Goal: Communication & Community: Answer question/provide support

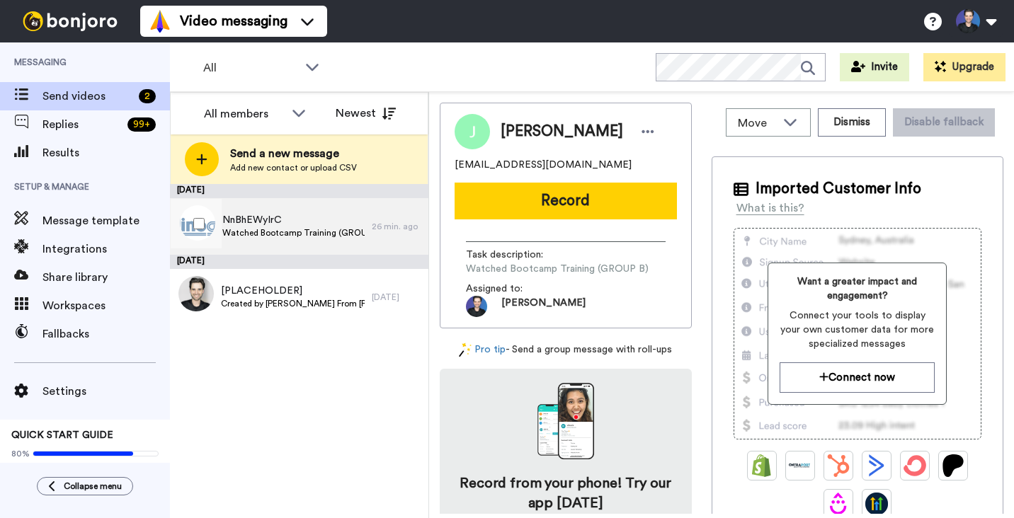
click at [327, 208] on div "NnBhEWyIrC Watched Bootcamp Training (GROUP A)" at bounding box center [271, 226] width 202 height 57
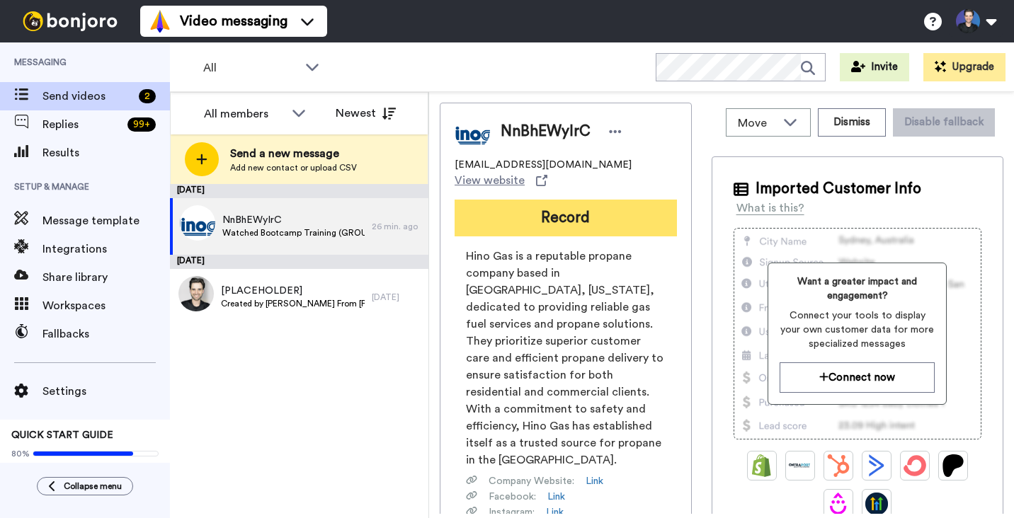
click at [491, 215] on button "Record" at bounding box center [566, 218] width 222 height 37
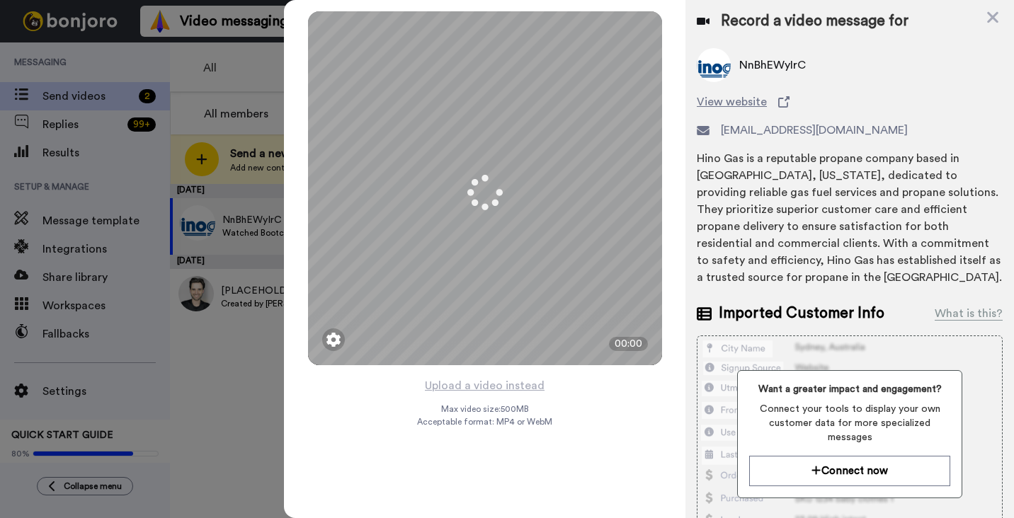
click at [605, 391] on div "Mirrored Redo 3 00:00 Upload a video instead Max video size: 500 MB Acceptable …" at bounding box center [485, 259] width 402 height 518
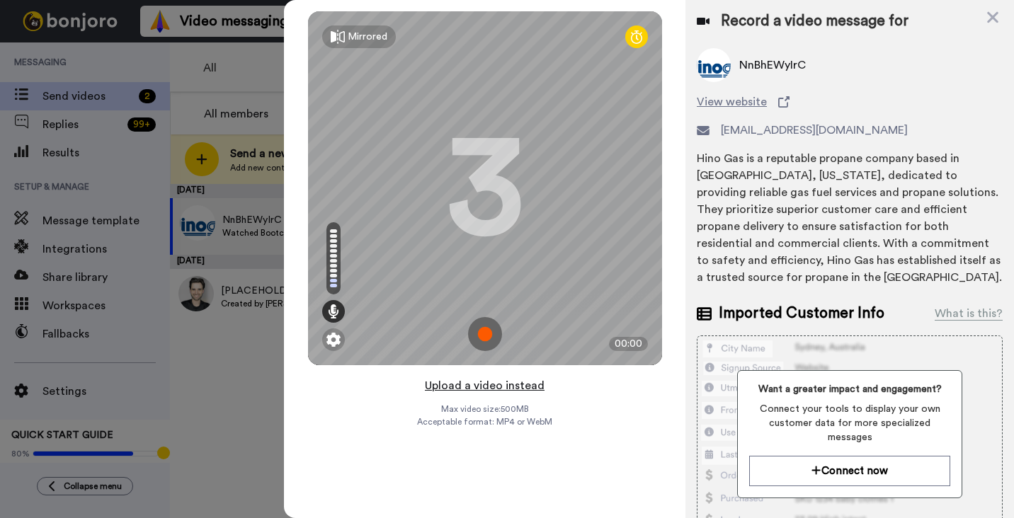
click at [518, 387] on button "Upload a video instead" at bounding box center [485, 386] width 128 height 18
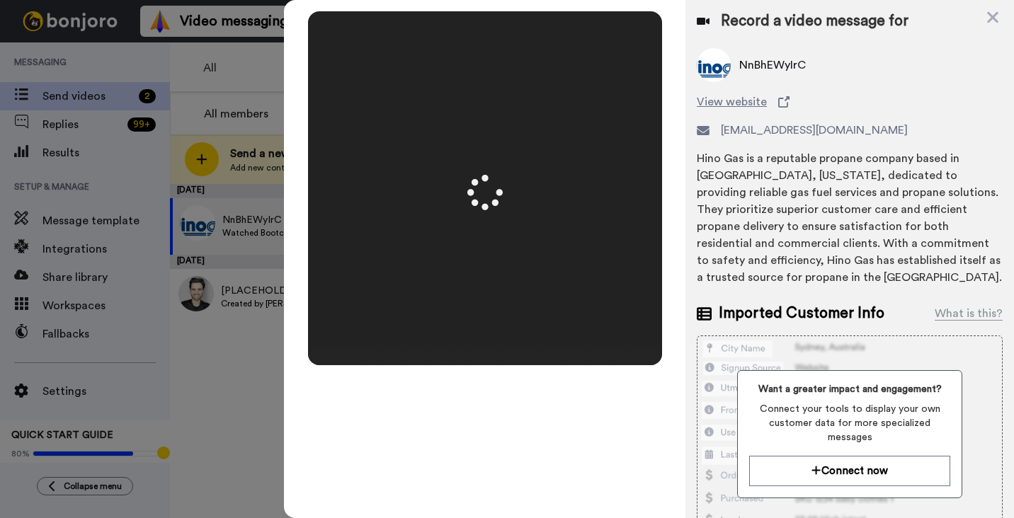
click at [672, 314] on div "Mirrored Redo 3 00:50" at bounding box center [485, 259] width 402 height 518
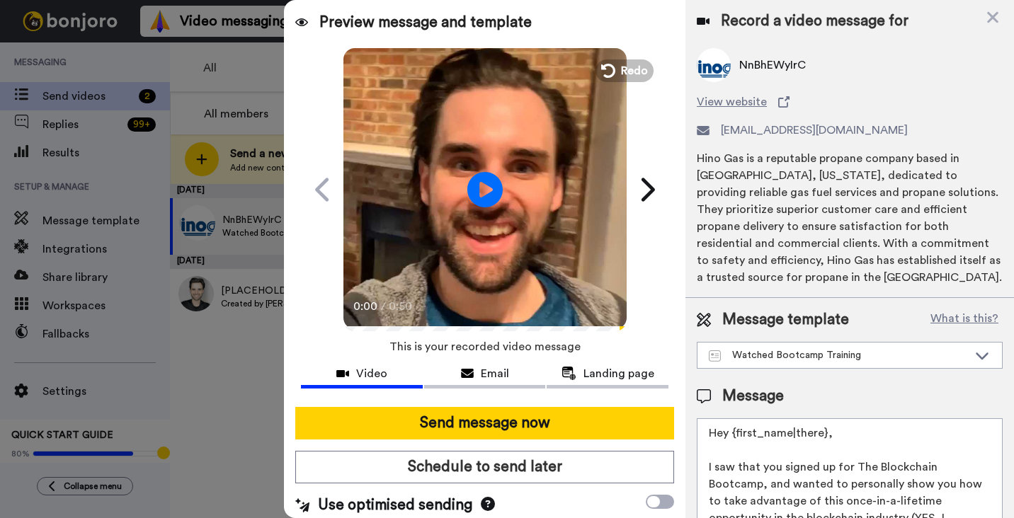
click at [581, 294] on video at bounding box center [485, 187] width 283 height 283
click at [581, 293] on video at bounding box center [485, 187] width 283 height 283
drag, startPoint x: 584, startPoint y: 411, endPoint x: 582, endPoint y: 399, distance: 12.1
click at [584, 411] on button "Send message now" at bounding box center [484, 423] width 379 height 33
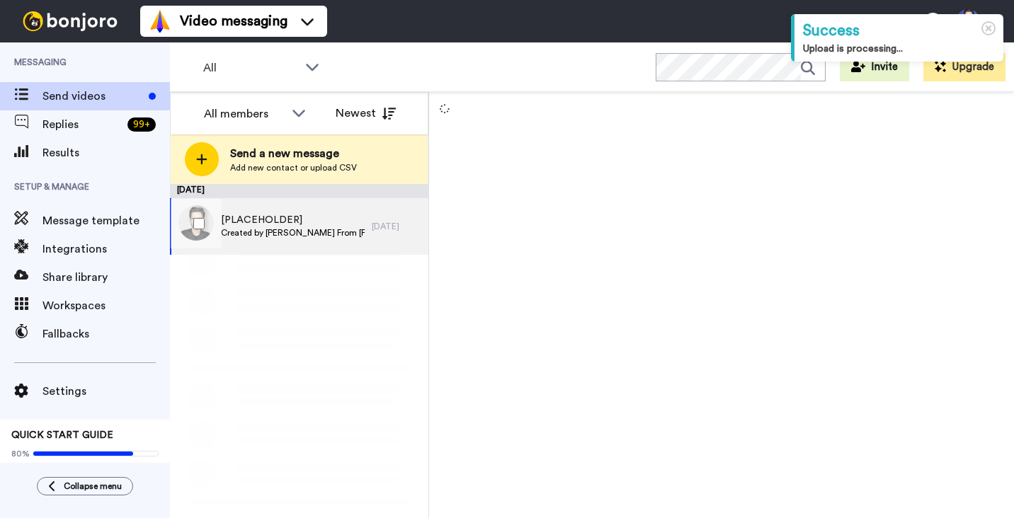
click at [399, 243] on div "[PLACEHOLDER] Created by [PERSON_NAME] From [PERSON_NAME][GEOGRAPHIC_DATA] [DAT…" at bounding box center [299, 226] width 259 height 57
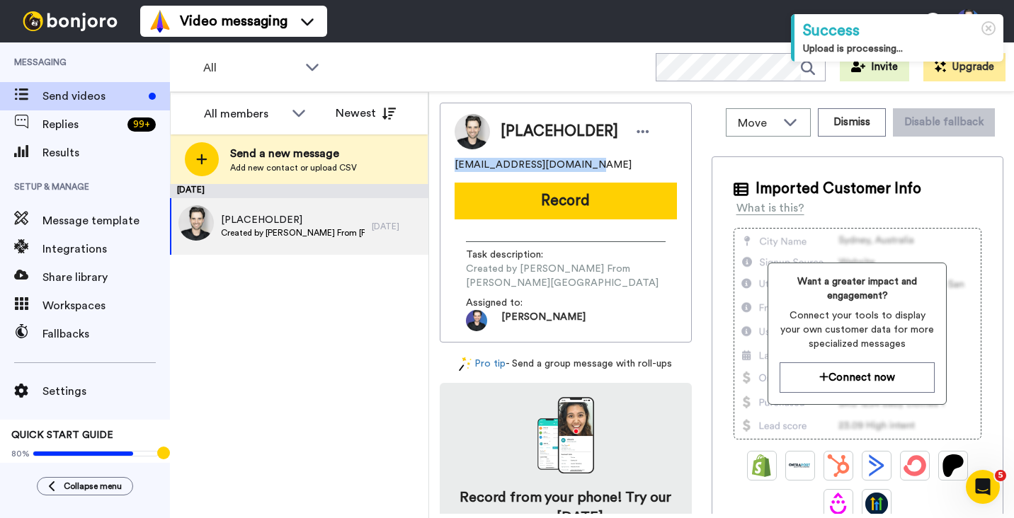
drag, startPoint x: 567, startPoint y: 170, endPoint x: 447, endPoint y: 164, distance: 120.5
click at [447, 164] on div "[PLACEHOLDER] [EMAIL_ADDRESS][DOMAIN_NAME] Record Task description : Created by…" at bounding box center [566, 223] width 252 height 240
copy span "[EMAIL_ADDRESS][DOMAIN_NAME]"
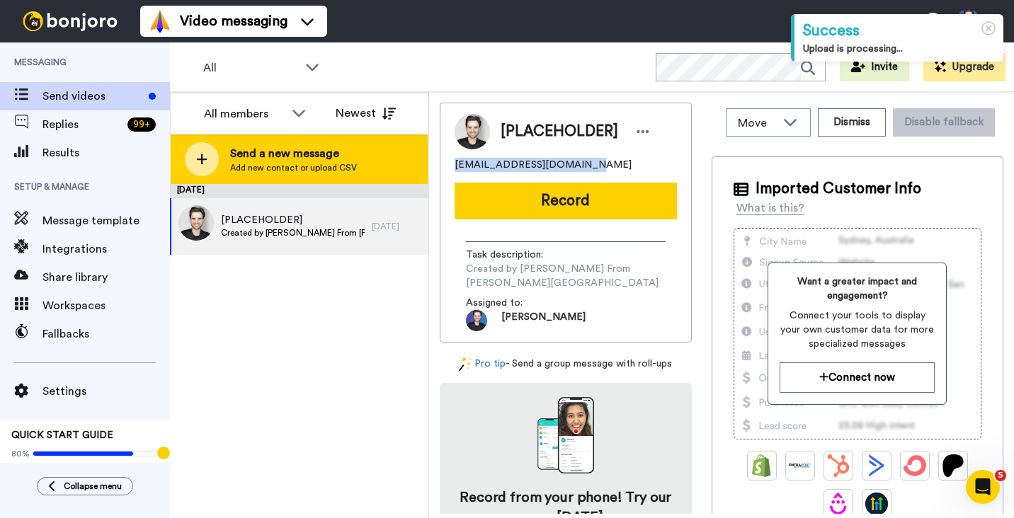
click at [385, 163] on div "Send a new message Add new contact or upload CSV" at bounding box center [299, 160] width 257 height 50
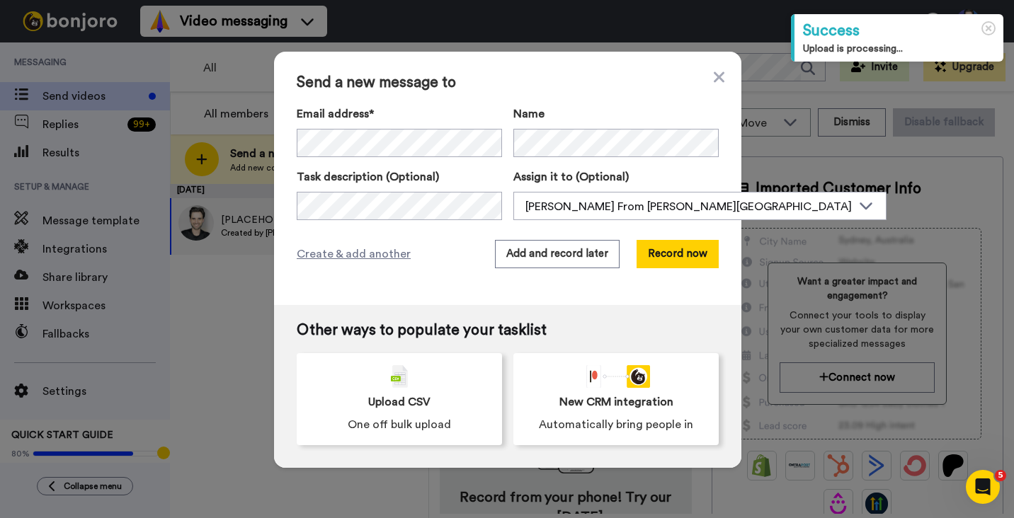
click at [601, 125] on div "Name" at bounding box center [616, 132] width 205 height 52
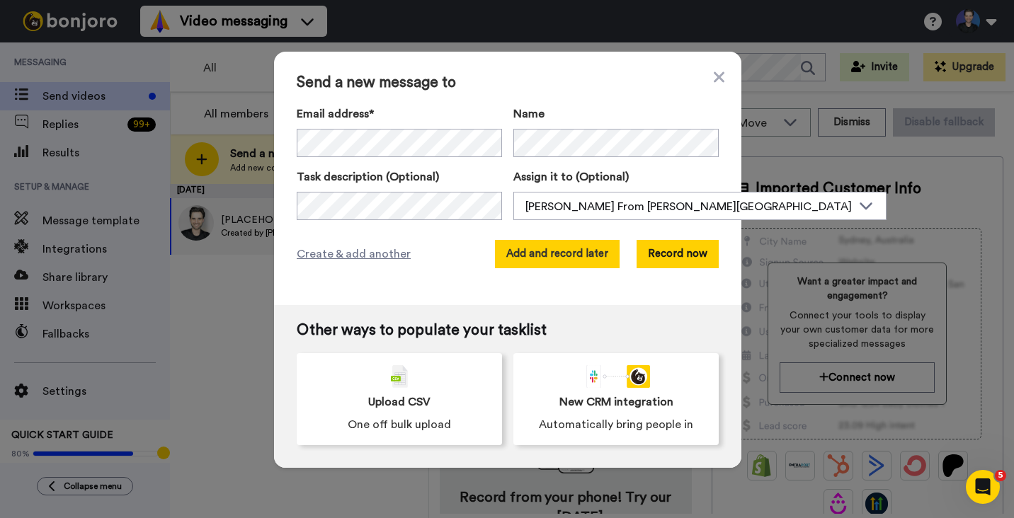
click at [590, 253] on button "Add and record later" at bounding box center [557, 254] width 125 height 28
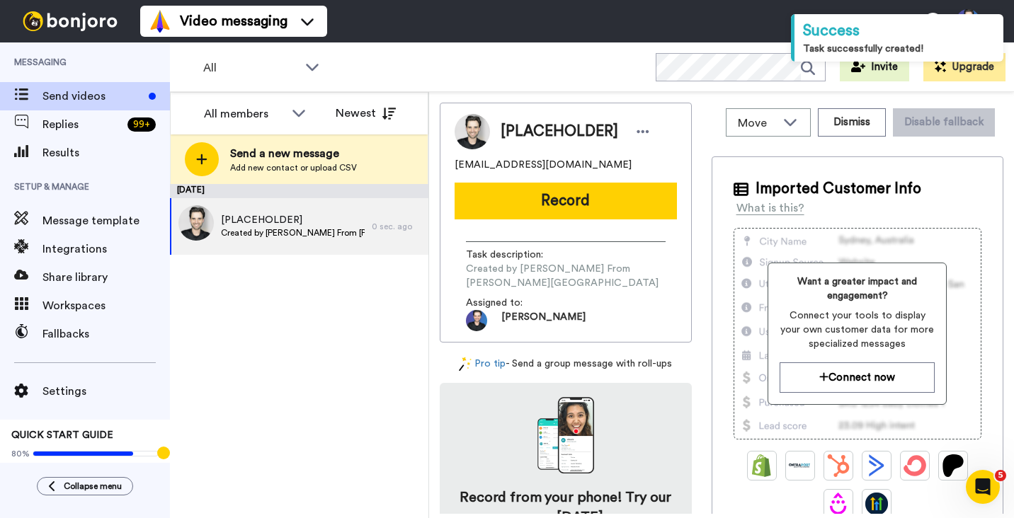
click at [407, 283] on div "September 23 [PLACEHOLDER] Created by Gregory From Dapp University 0 sec. ago" at bounding box center [299, 351] width 259 height 334
click at [490, 296] on span "Assigned to:" at bounding box center [515, 303] width 99 height 14
click at [356, 305] on div "September 23 [PLACEHOLDER] Created by Gregory From Dapp University 0 sec. ago" at bounding box center [299, 351] width 259 height 334
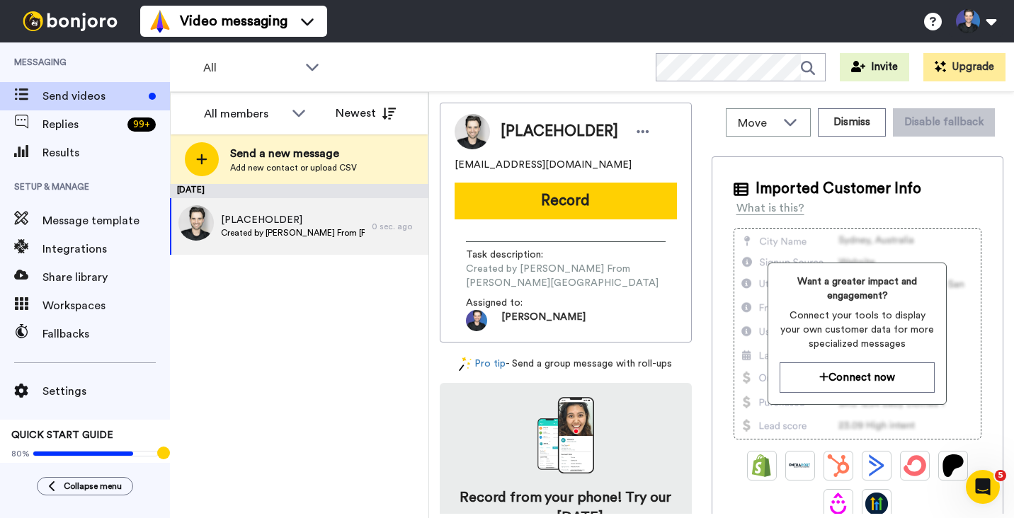
drag, startPoint x: 263, startPoint y: 293, endPoint x: 271, endPoint y: 284, distance: 12.0
click at [263, 293] on div "September 23 [PLACEHOLDER] Created by Gregory From Dapp University 0 sec. ago" at bounding box center [299, 351] width 259 height 334
